Goal: Find specific page/section: Locate a particular part of the current website

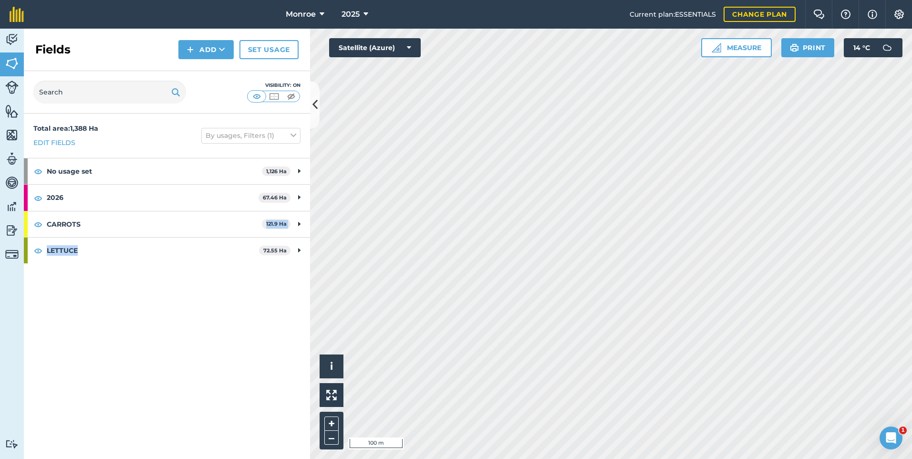
click at [139, 295] on div "Total area : 1,388 Ha Edit fields By usages, Filters (1) No usage set 1,126 Ha …" at bounding box center [167, 286] width 286 height 345
click at [701, 46] on div "Hello i © 2025 TomTom, Microsoft 10 m + – Satellite (Azure) Measure Print 14 ° C" at bounding box center [611, 244] width 602 height 430
click at [912, 217] on html "Monroe 2025 Current plan : ESSENTIALS Change plan Farm Chat Help Info Settings …" at bounding box center [456, 229] width 912 height 459
click at [718, 459] on html "Monroe 2025 Current plan : ESSENTIALS Change plan Farm Chat Help Info Settings …" at bounding box center [456, 229] width 912 height 459
click at [603, 17] on div "Monroe 2025 Current plan : ESSENTIALS Change plan Farm Chat Help Info Settings …" at bounding box center [456, 229] width 912 height 459
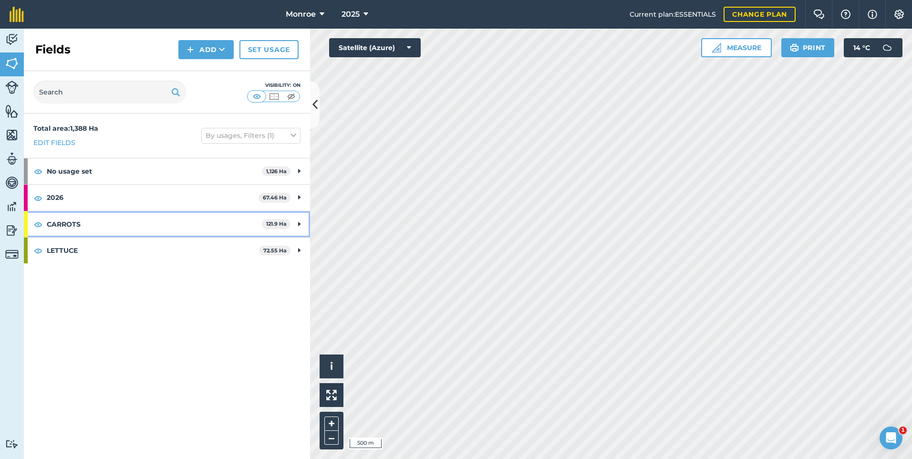
click at [199, 218] on strong "CARROTS" at bounding box center [154, 224] width 215 height 26
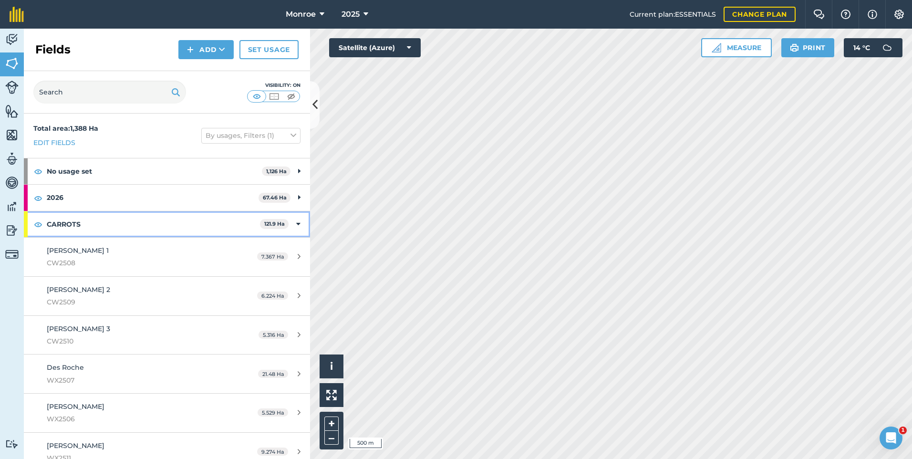
click at [303, 222] on div "CARROTS 121.9 Ha" at bounding box center [167, 224] width 286 height 26
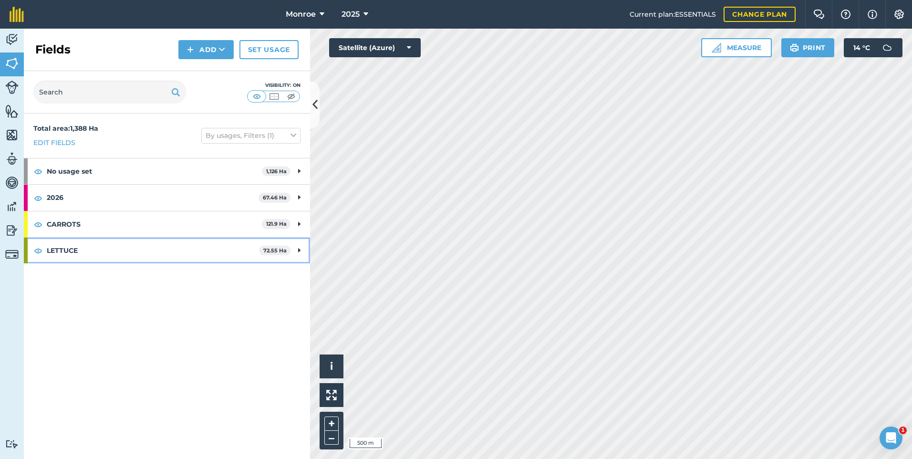
click at [294, 245] on div "LETTUCE 72.55 Ha" at bounding box center [167, 251] width 286 height 26
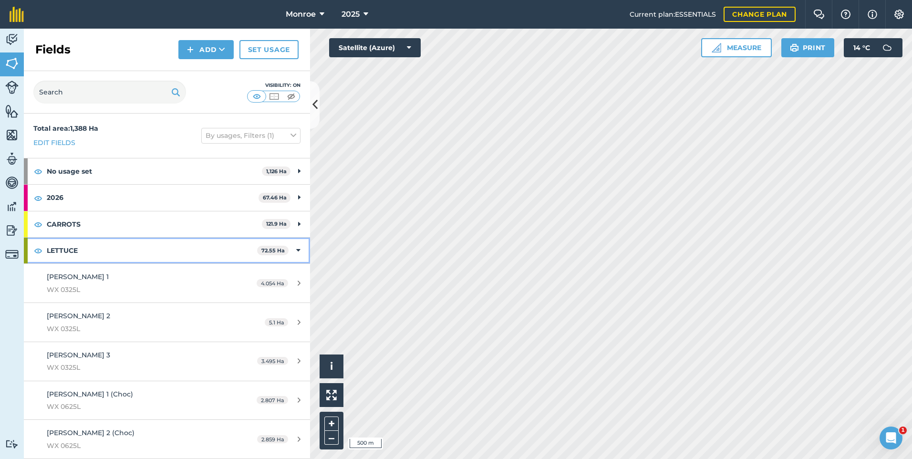
click at [296, 248] on icon at bounding box center [298, 250] width 4 height 10
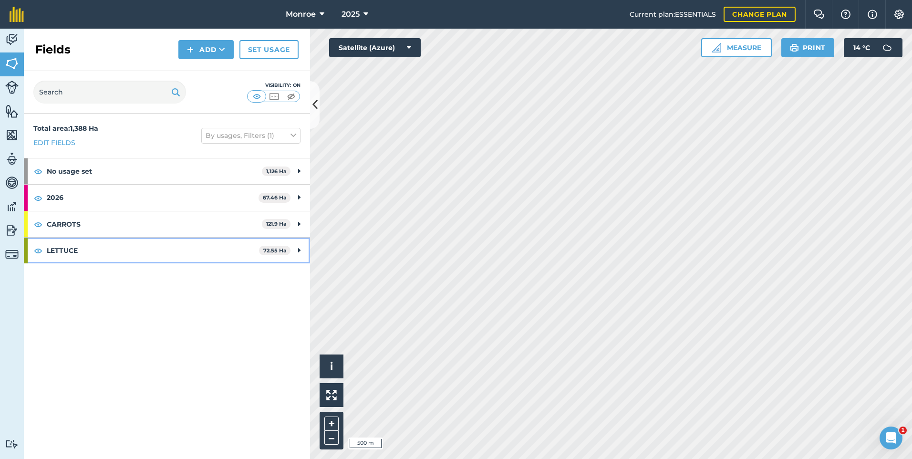
click at [293, 248] on div "LETTUCE 72.55 Ha" at bounding box center [167, 251] width 286 height 26
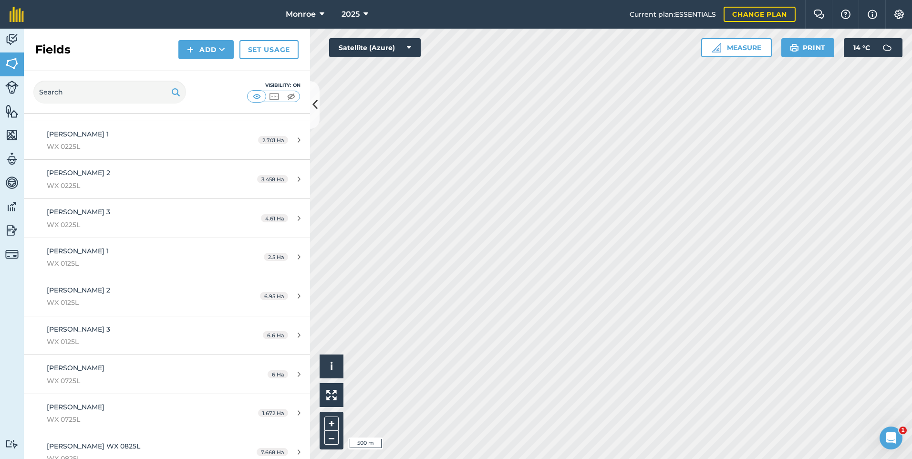
scroll to position [468, 0]
